Goal: Find specific page/section: Find specific page/section

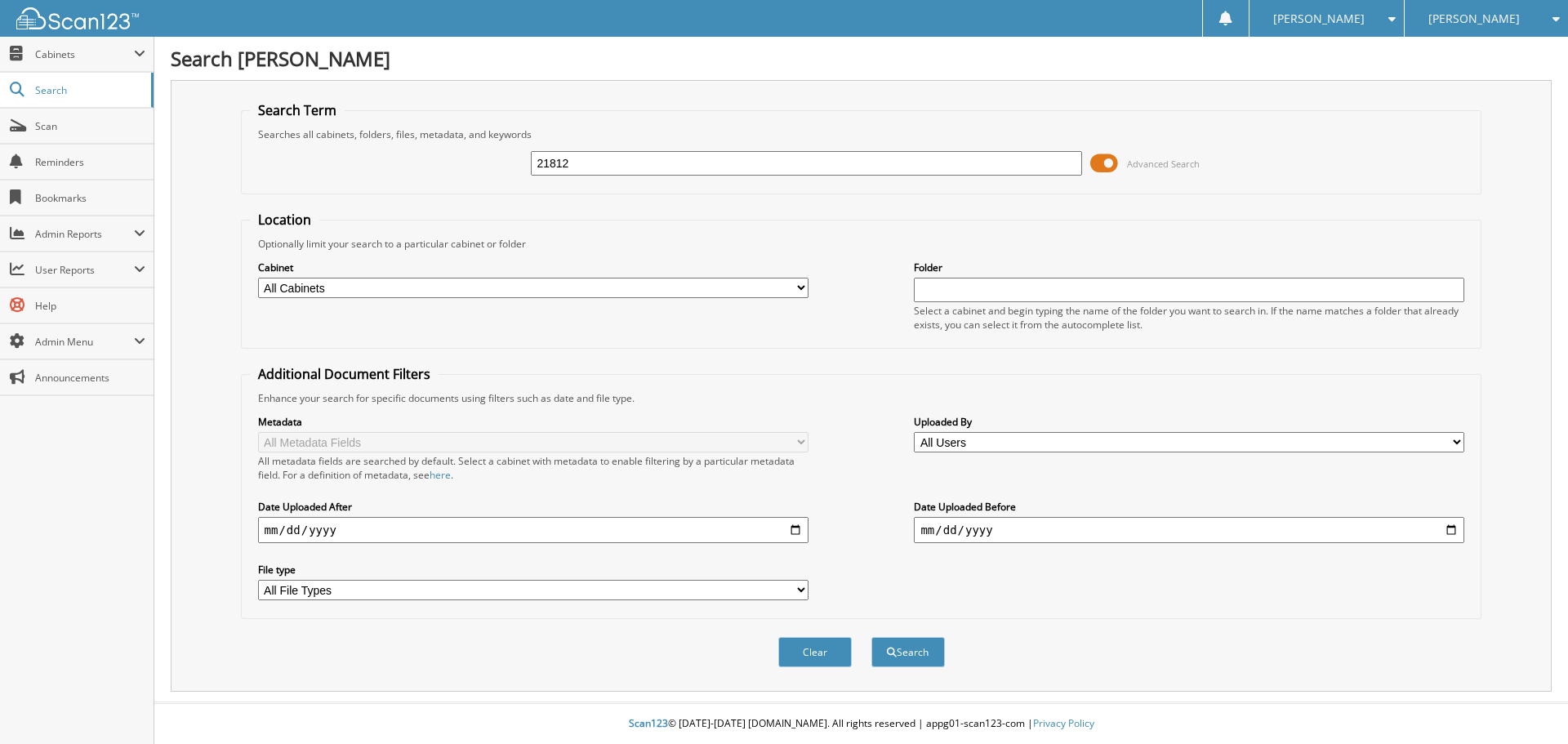
type input "21812"
click at [872, 638] on button "Search" at bounding box center [908, 653] width 73 height 30
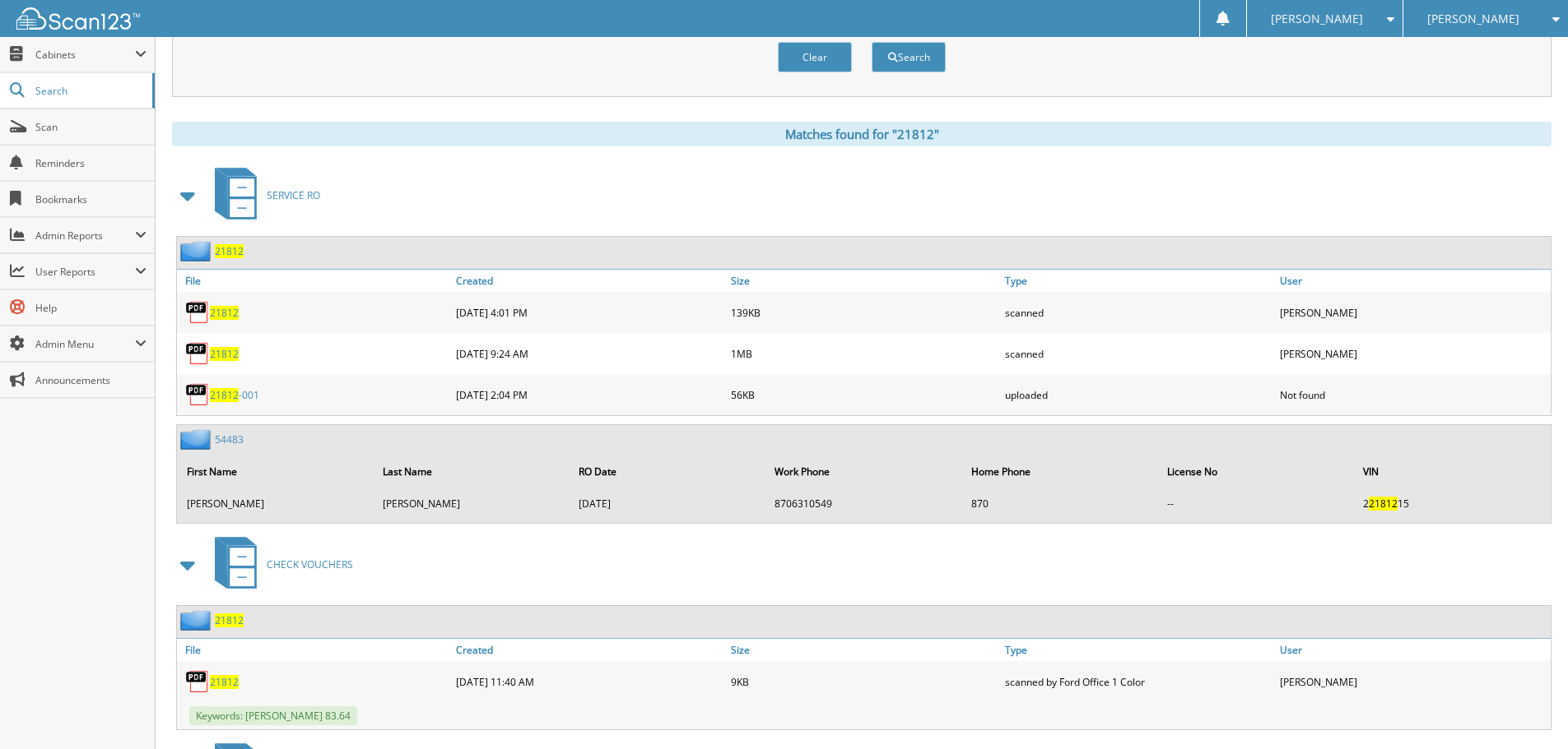
scroll to position [740, 0]
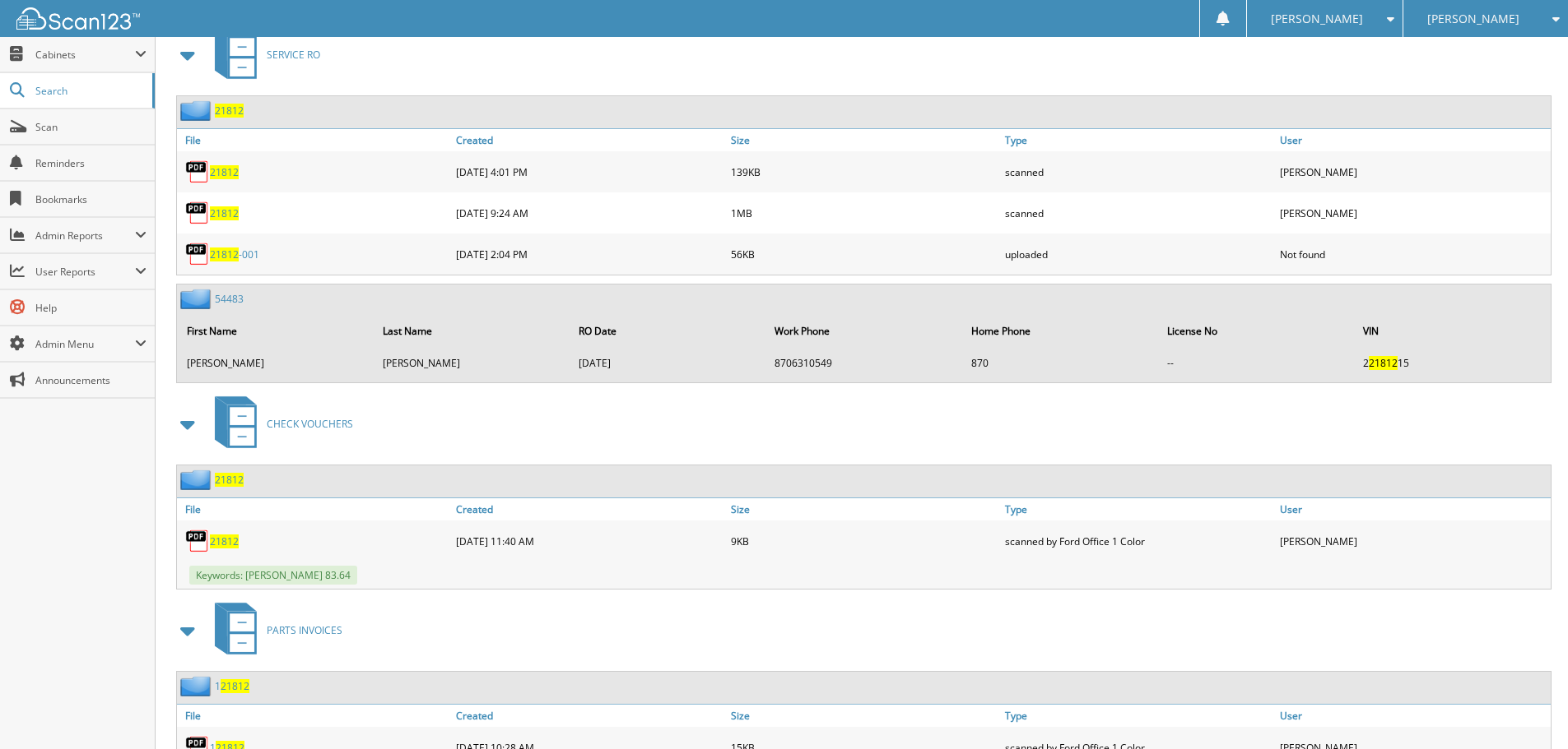
click at [224, 175] on span "21812" at bounding box center [224, 172] width 28 height 14
click at [93, 117] on link "Scan" at bounding box center [77, 126] width 155 height 35
